Goal: Find specific page/section: Find specific page/section

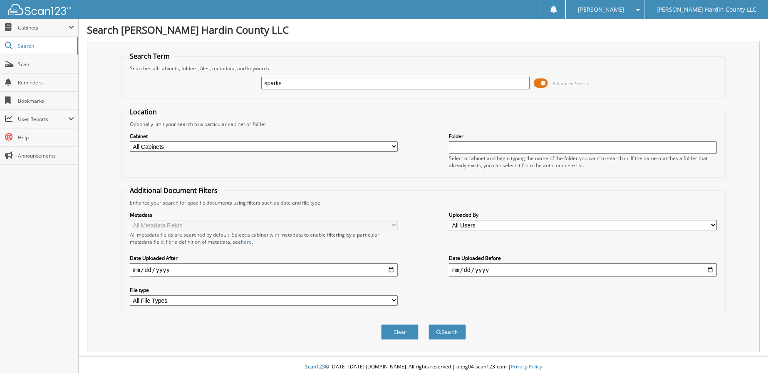
type input "SPARKS"
click at [540, 84] on span at bounding box center [541, 83] width 14 height 12
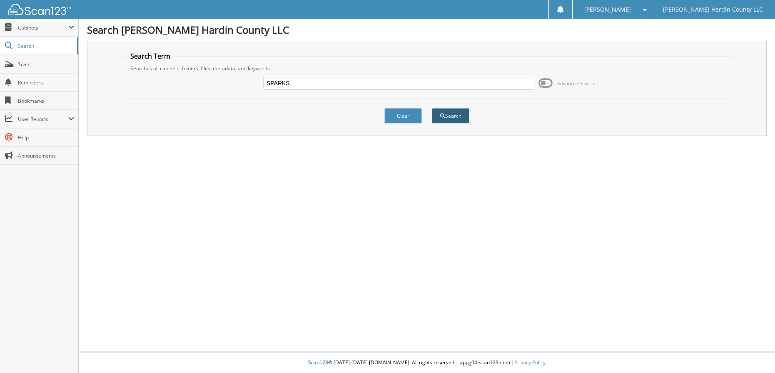
click at [450, 118] on button "Search" at bounding box center [450, 115] width 37 height 15
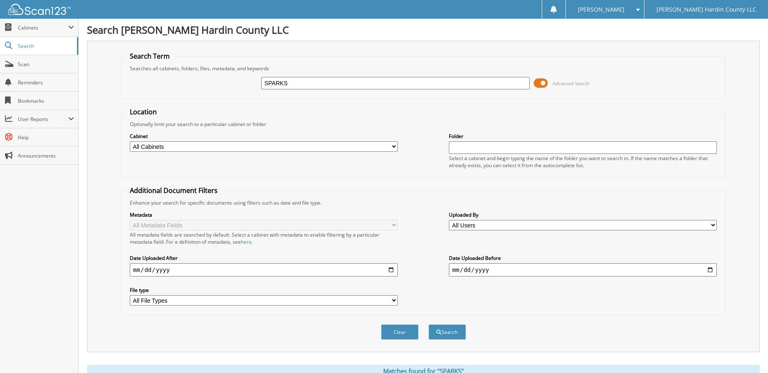
click at [393, 270] on input "date" at bounding box center [264, 270] width 268 height 13
type input "[DATE]"
click at [454, 331] on button "Search" at bounding box center [447, 332] width 37 height 15
click at [538, 82] on span at bounding box center [541, 83] width 14 height 12
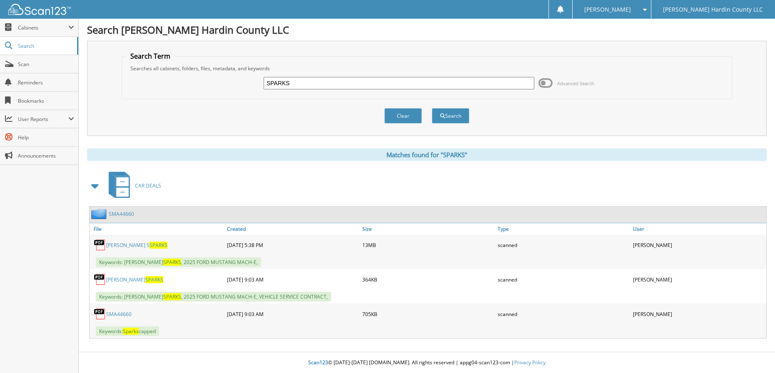
click at [149, 245] on span "SPARKS" at bounding box center [158, 245] width 18 height 7
